Goal: Transaction & Acquisition: Purchase product/service

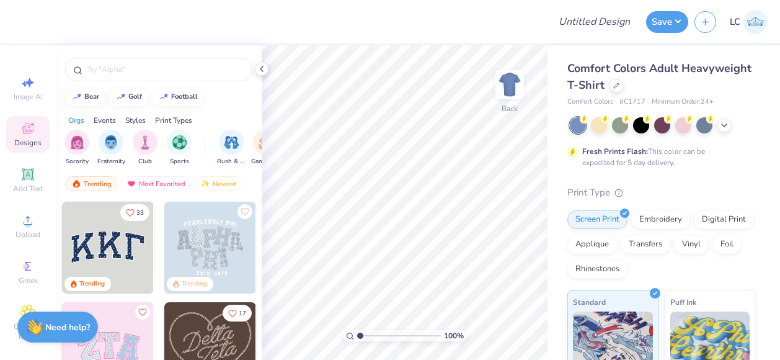
click at [680, 90] on div "Comfort Colors Adult Heavyweight T-Shirt" at bounding box center [662, 76] width 188 height 33
click at [620, 85] on icon at bounding box center [616, 84] width 6 height 6
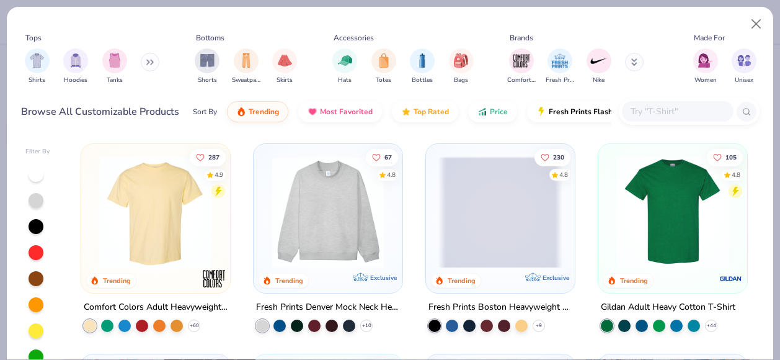
click at [638, 101] on div at bounding box center [678, 111] width 112 height 20
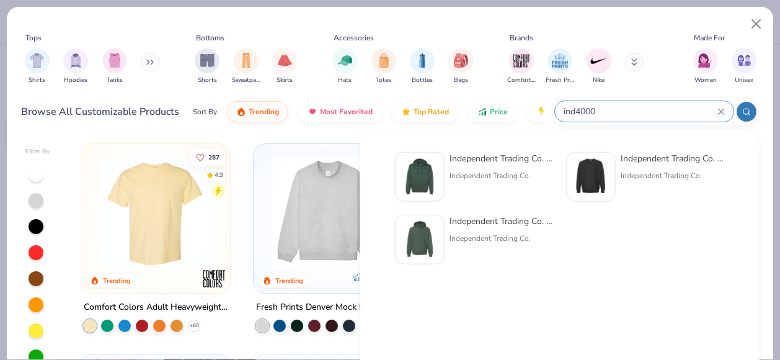
type input "ind4000"
click at [500, 156] on div "Independent Trading Co. Hooded Sweatshirt" at bounding box center [502, 158] width 104 height 13
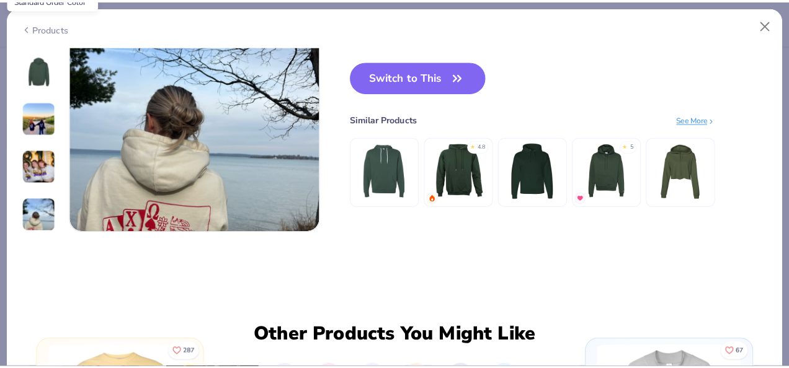
scroll to position [1176, 0]
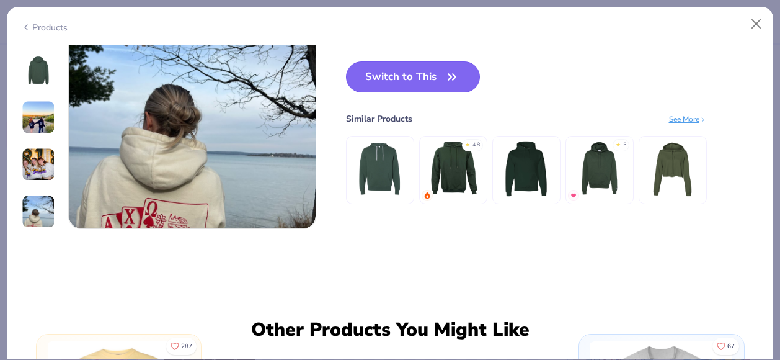
click at [395, 89] on button "Switch to This" at bounding box center [413, 76] width 135 height 31
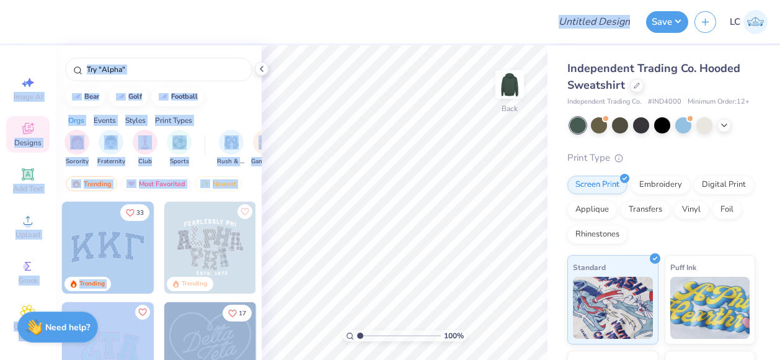
click at [334, 118] on div "Design Title Save LC Image AI Designs Add Text Upload Greek Clipart & logos Dec…" at bounding box center [390, 180] width 780 height 360
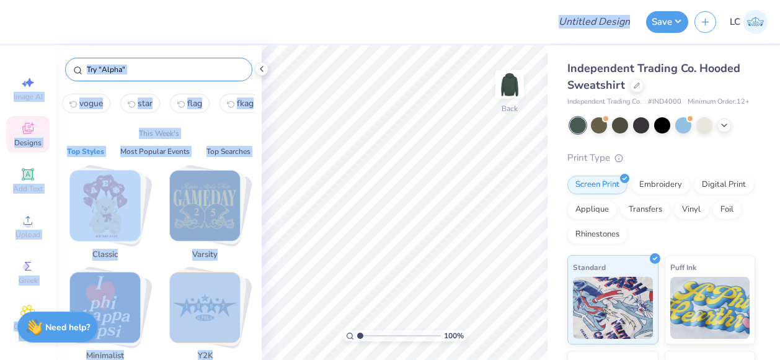
click at [162, 66] on input "text" at bounding box center [165, 69] width 159 height 12
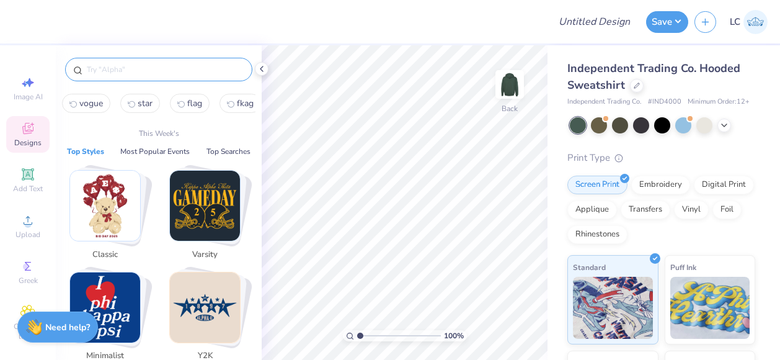
click at [759, 24] on img at bounding box center [756, 22] width 24 height 24
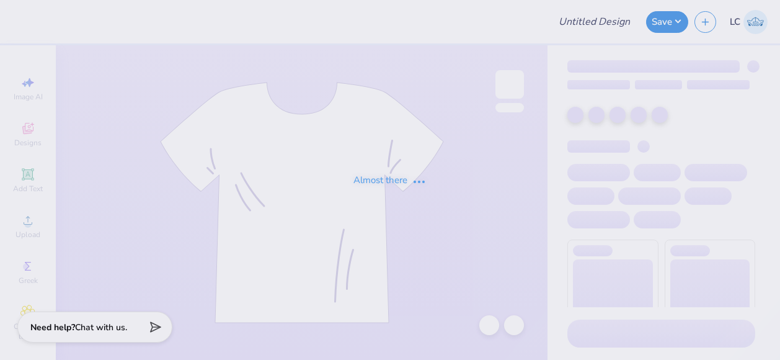
type input "fiji rush 2025 ex"
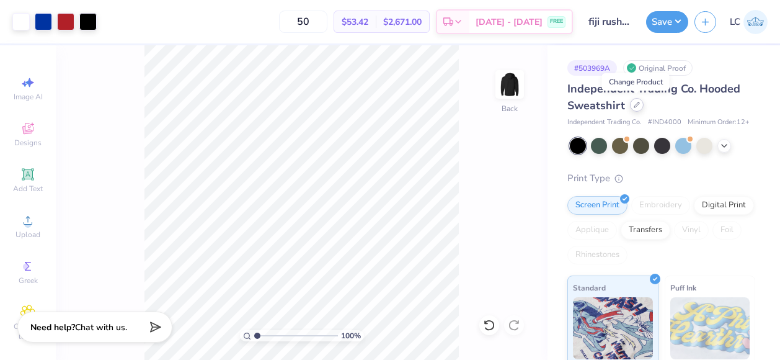
click at [638, 110] on div at bounding box center [637, 105] width 14 height 14
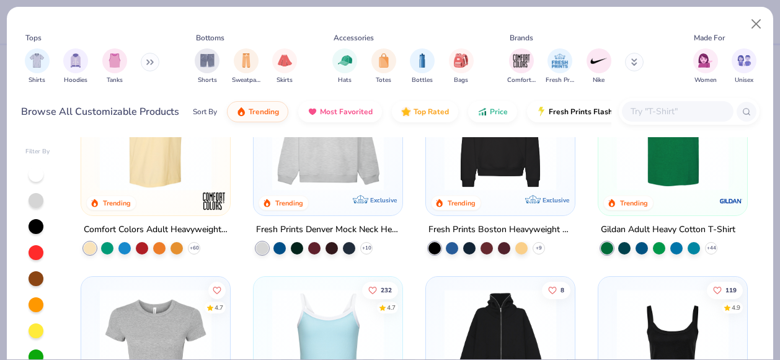
scroll to position [77, 0]
click at [682, 177] on img at bounding box center [673, 135] width 124 height 112
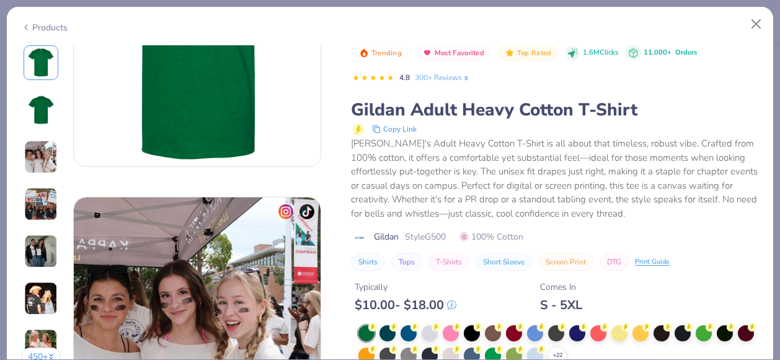
scroll to position [468, 0]
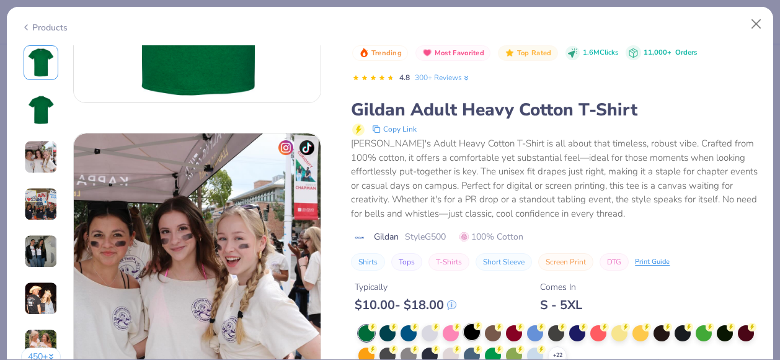
click at [478, 332] on div at bounding box center [472, 332] width 16 height 16
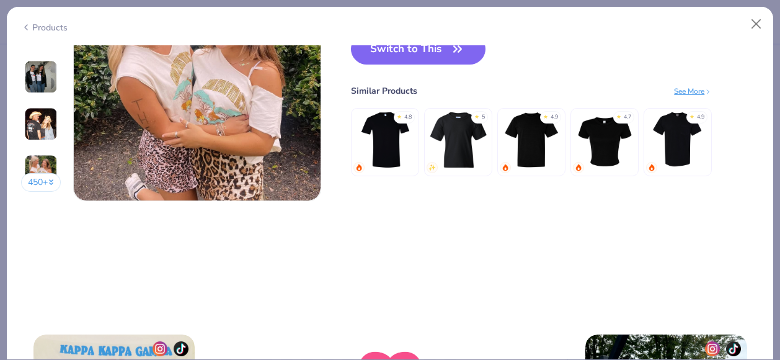
scroll to position [1681, 0]
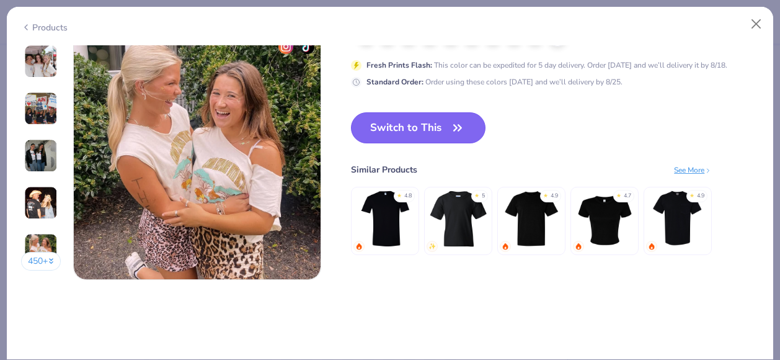
click at [427, 134] on button "Switch to This" at bounding box center [418, 127] width 135 height 31
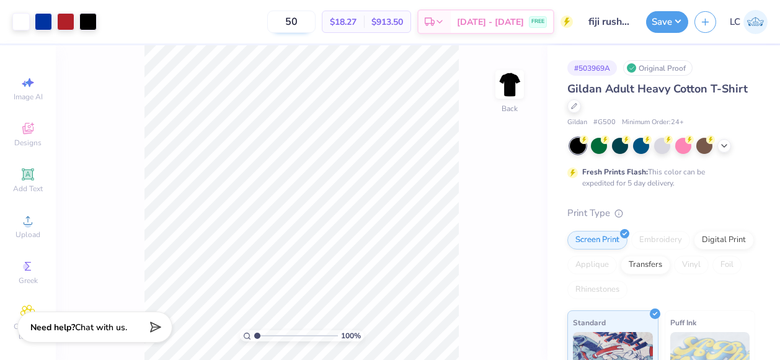
click at [306, 22] on input "50" at bounding box center [291, 22] width 48 height 22
type input "30"
